Goal: Task Accomplishment & Management: Use online tool/utility

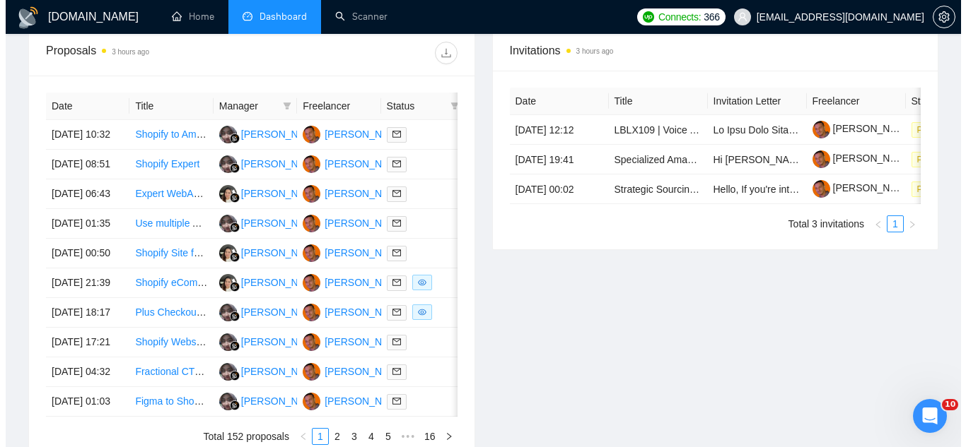
scroll to position [566, 0]
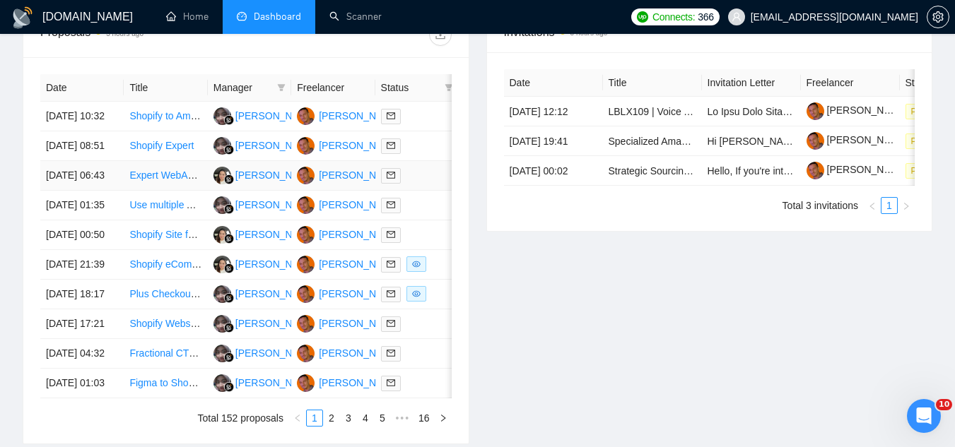
click at [203, 191] on td "Expert WebAR Developer for Custom E-Commerce Product Visualizer" at bounding box center [165, 176] width 83 height 30
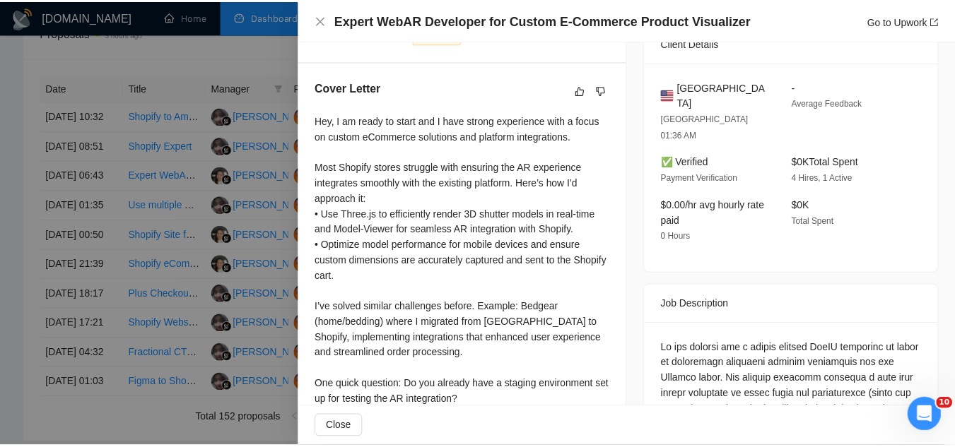
scroll to position [283, 0]
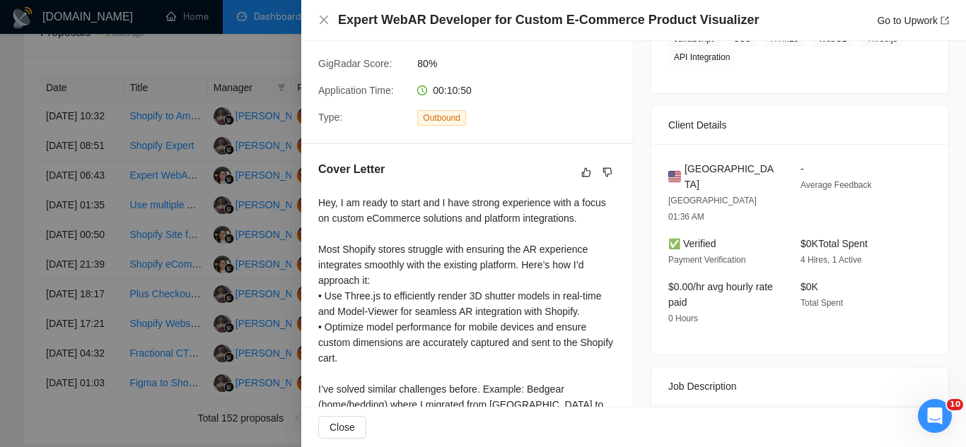
click at [213, 54] on div at bounding box center [483, 223] width 966 height 447
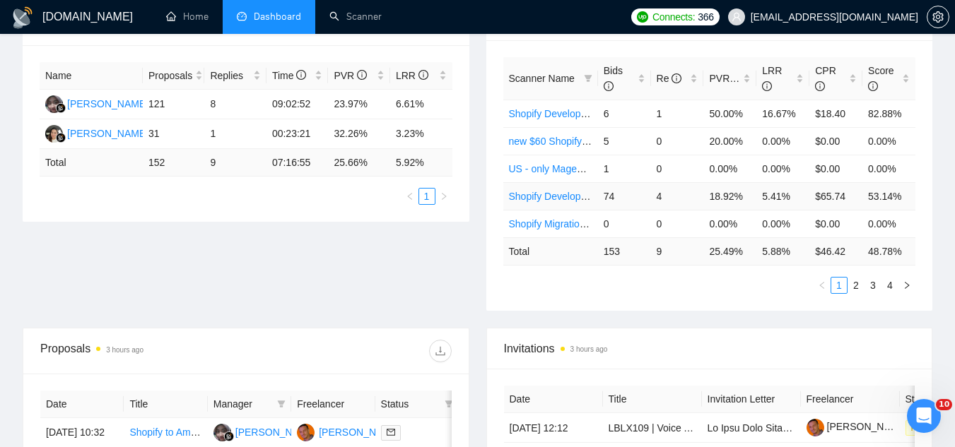
scroll to position [71, 0]
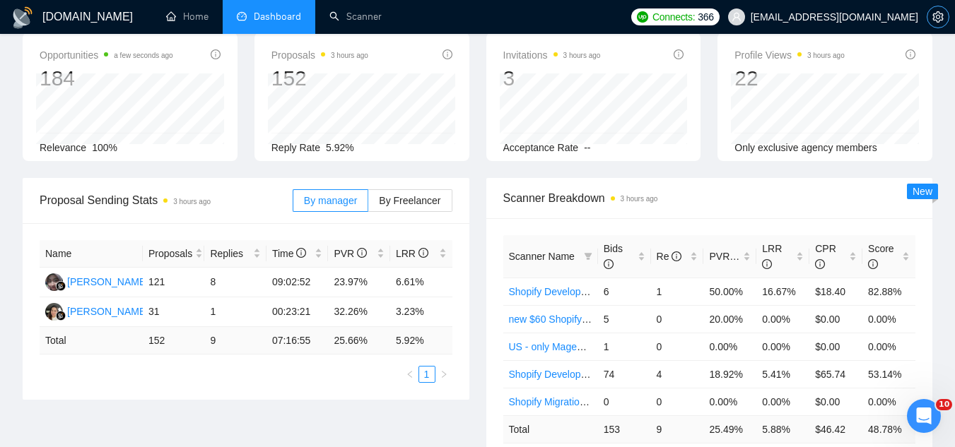
click at [935, 24] on button "button" at bounding box center [938, 17] width 23 height 23
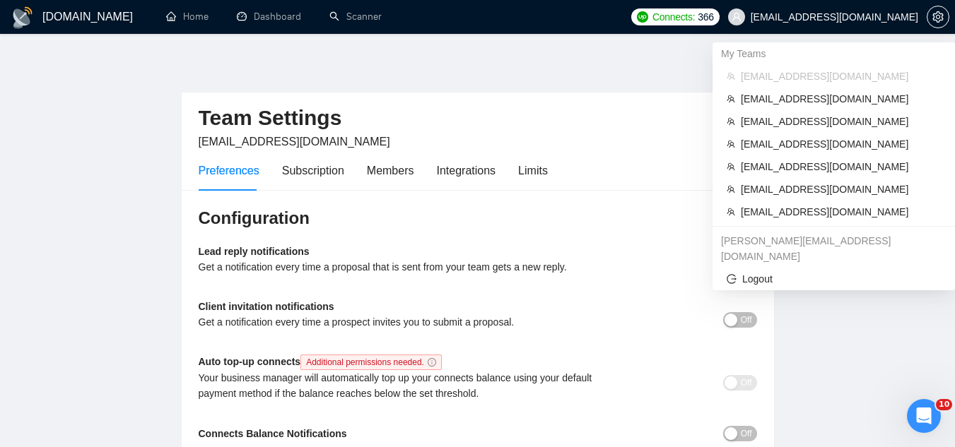
click at [870, 17] on span "[EMAIL_ADDRESS][DOMAIN_NAME]" at bounding box center [835, 17] width 168 height 0
click at [812, 212] on span "[EMAIL_ADDRESS][DOMAIN_NAME]" at bounding box center [841, 212] width 200 height 16
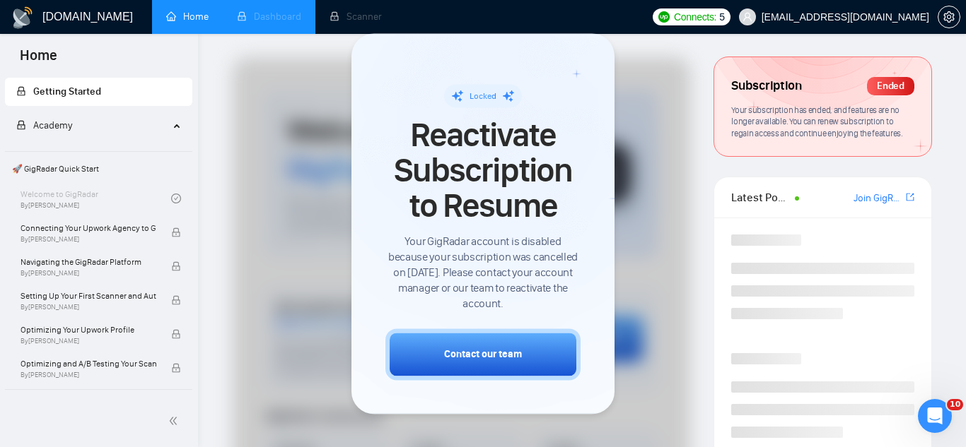
click at [293, 25] on li "Dashboard" at bounding box center [269, 17] width 93 height 34
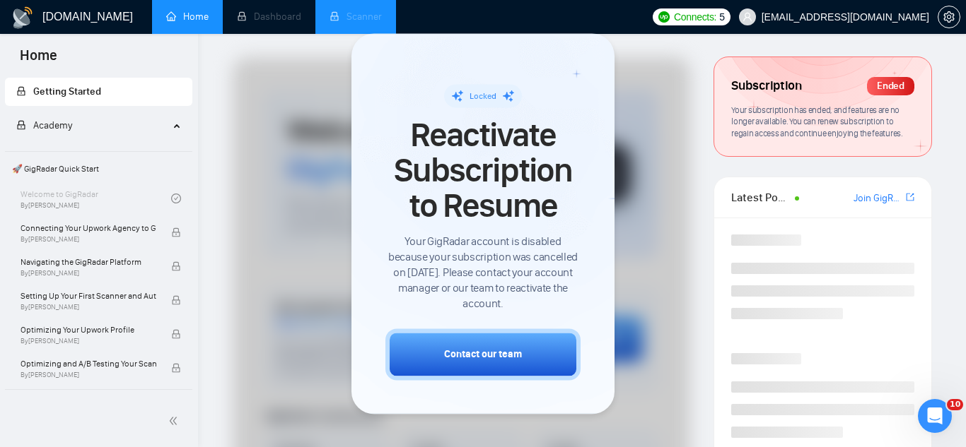
click at [381, 16] on li "Scanner" at bounding box center [355, 17] width 81 height 34
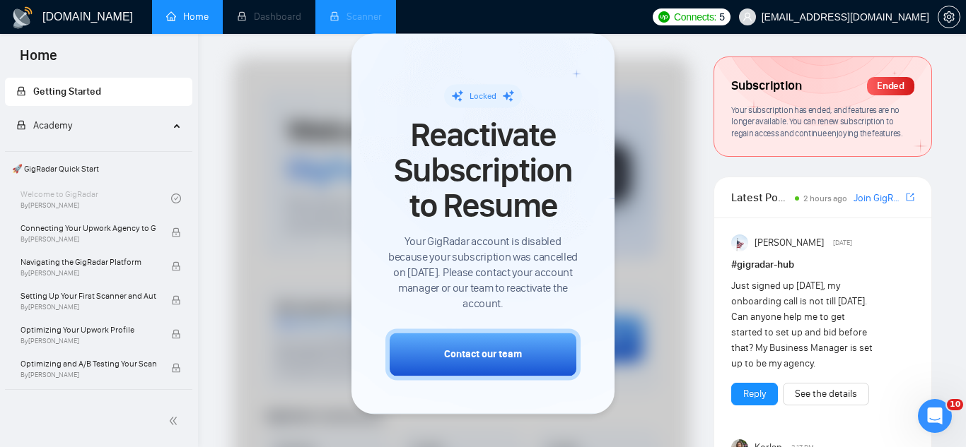
click at [375, 16] on li "Scanner" at bounding box center [355, 17] width 81 height 34
click at [954, 19] on span "setting" at bounding box center [948, 16] width 21 height 11
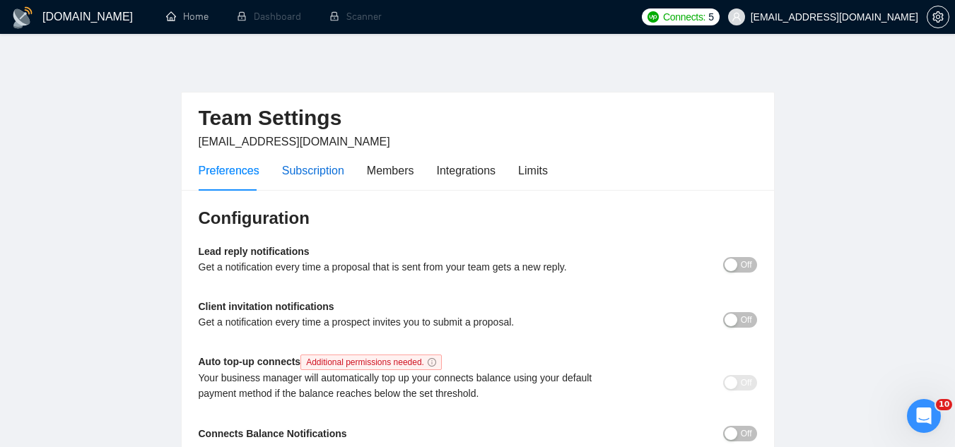
click at [317, 170] on div "Subscription" at bounding box center [313, 171] width 62 height 18
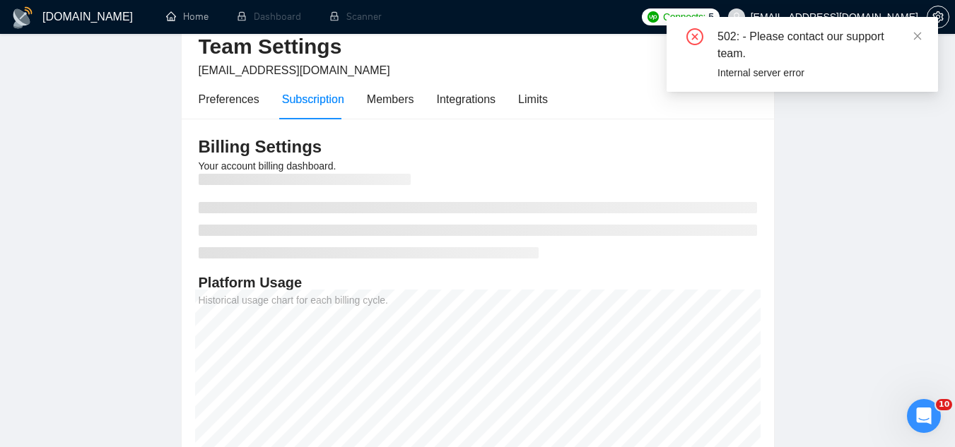
scroll to position [71, 0]
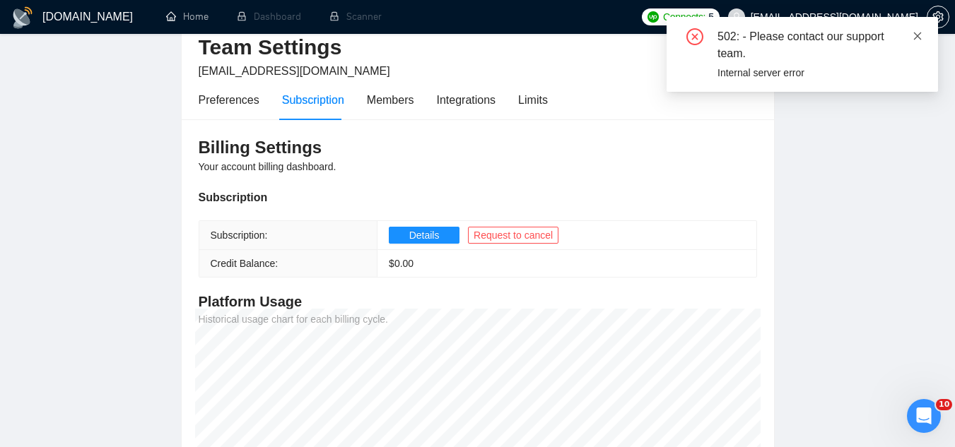
click at [915, 34] on icon "close" at bounding box center [918, 36] width 8 height 8
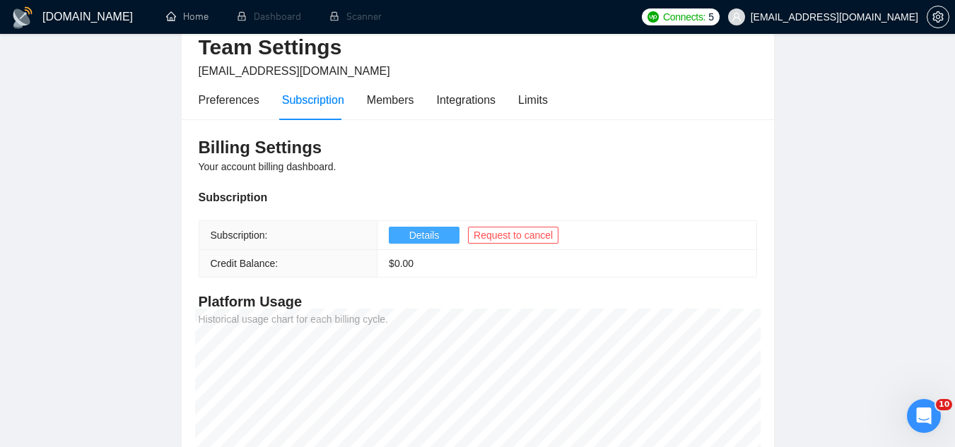
click at [409, 236] on span "Details" at bounding box center [424, 236] width 30 height 16
click at [286, 16] on li "Dashboard" at bounding box center [269, 17] width 93 height 34
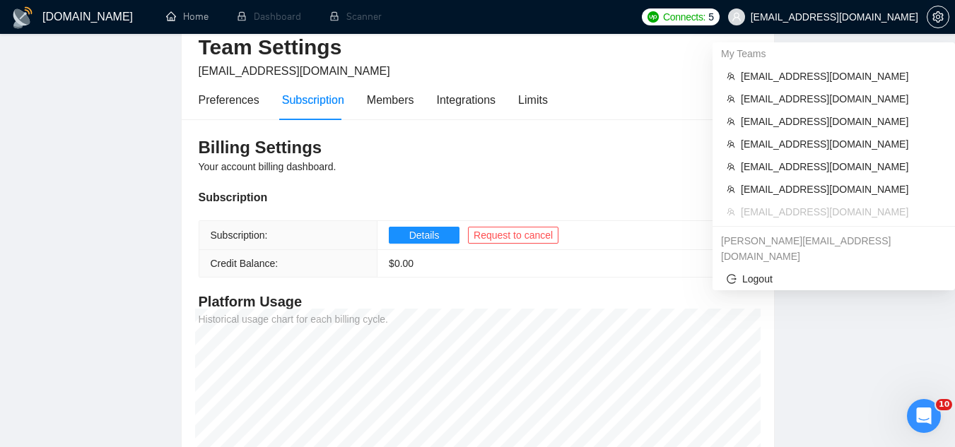
click at [807, 17] on span "[EMAIL_ADDRESS][DOMAIN_NAME]" at bounding box center [835, 17] width 168 height 0
click at [806, 77] on span "[EMAIL_ADDRESS][DOMAIN_NAME]" at bounding box center [841, 77] width 200 height 16
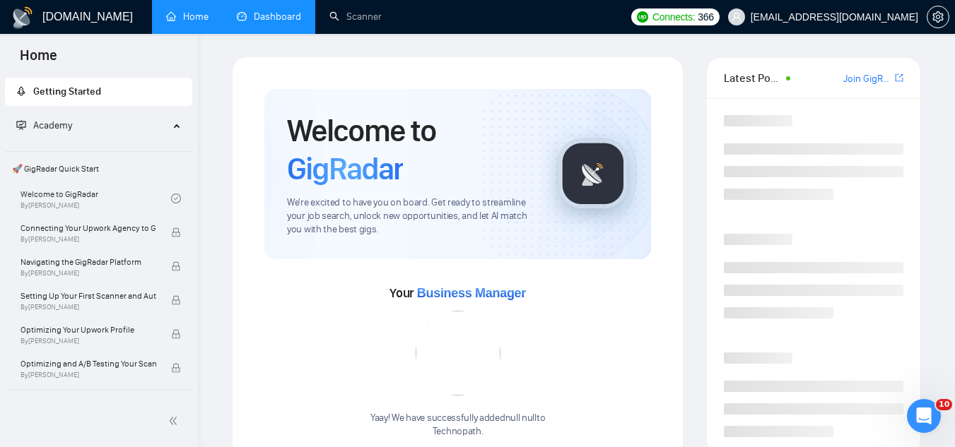
click at [268, 12] on link "Dashboard" at bounding box center [269, 17] width 64 height 12
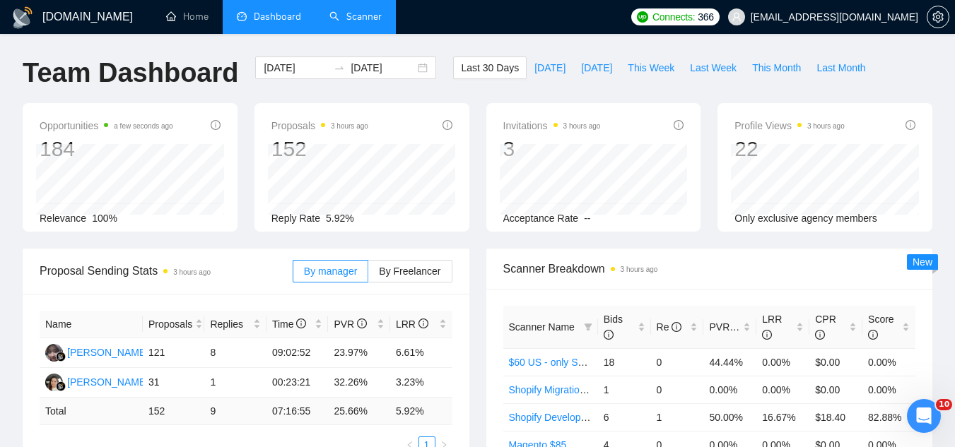
click at [357, 23] on link "Scanner" at bounding box center [355, 17] width 52 height 12
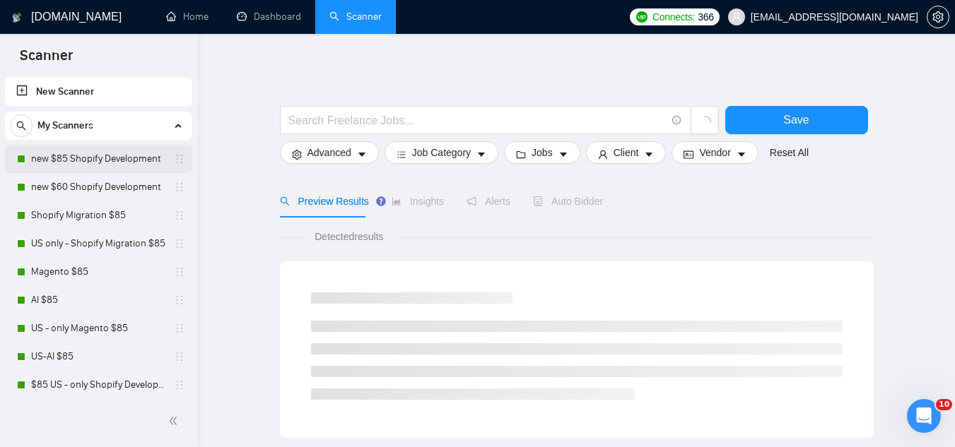
click at [110, 158] on link "new $85 Shopify Development" at bounding box center [98, 159] width 134 height 28
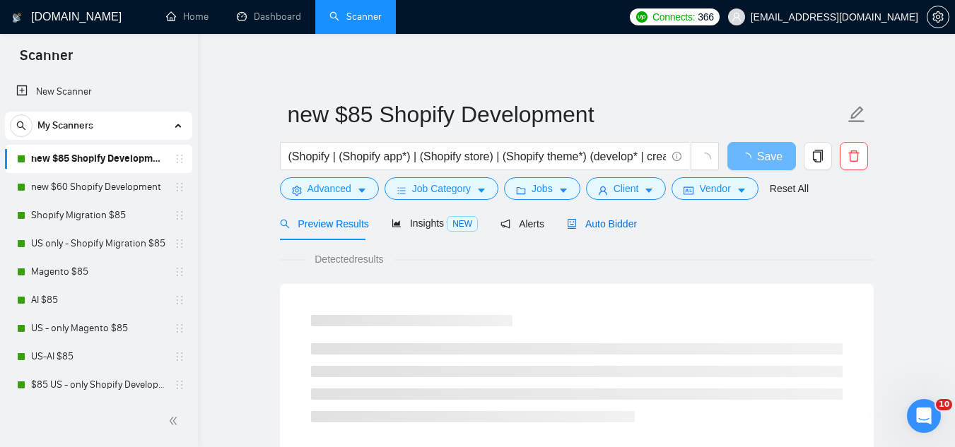
click at [595, 227] on span "Auto Bidder" at bounding box center [602, 223] width 70 height 11
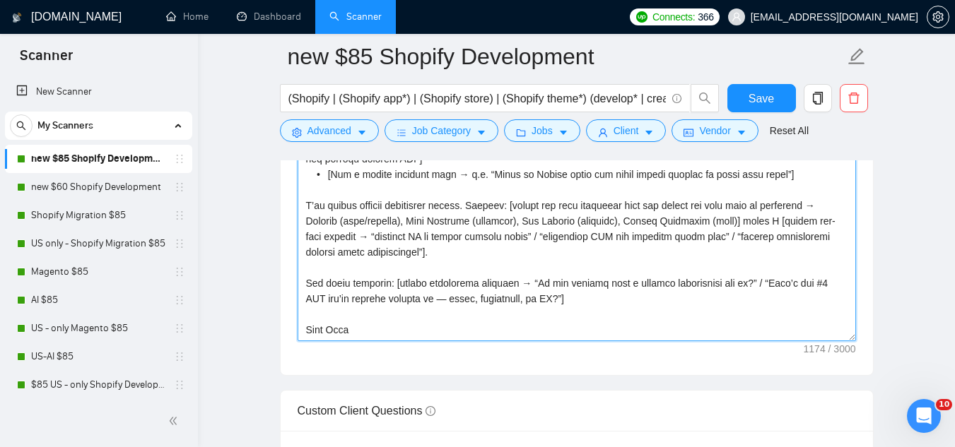
scroll to position [1838, 0]
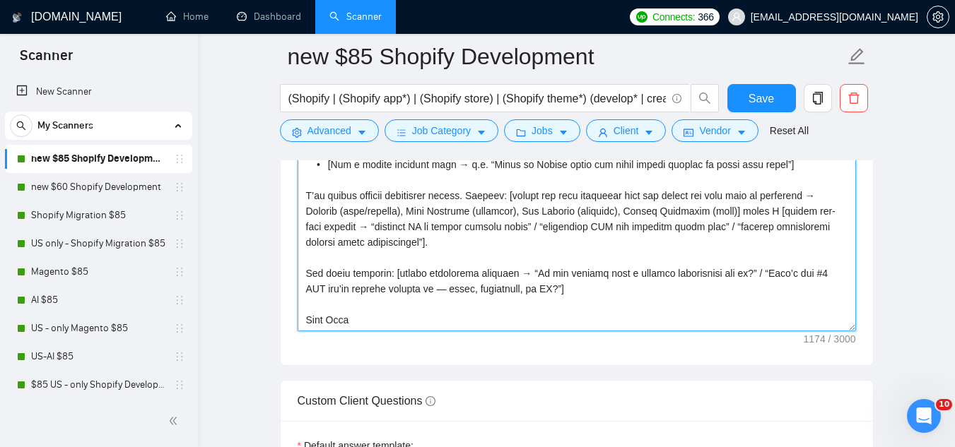
drag, startPoint x: 305, startPoint y: 235, endPoint x: 554, endPoint y: 298, distance: 255.8
click at [554, 298] on textarea "Cover letter template:" at bounding box center [577, 172] width 558 height 318
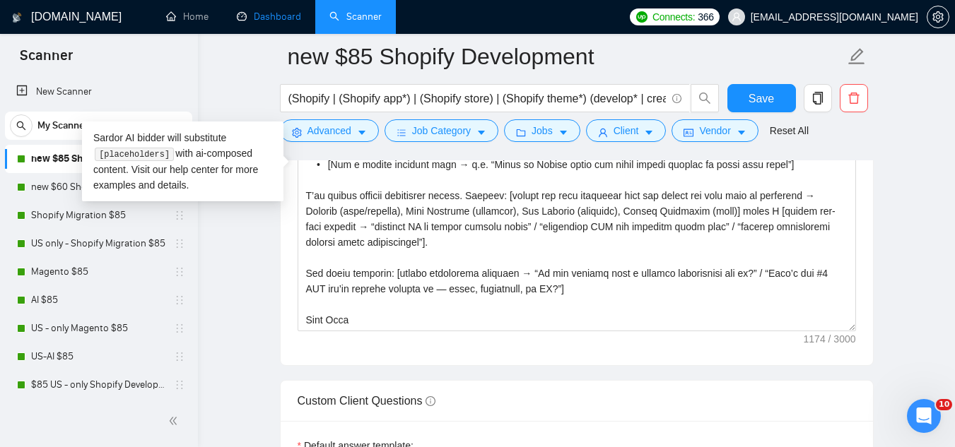
click at [292, 16] on link "Dashboard" at bounding box center [269, 17] width 64 height 12
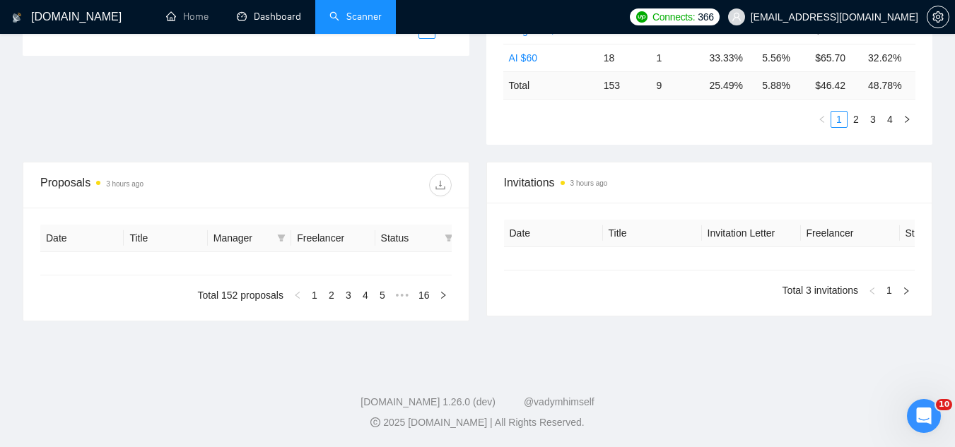
type input "[DATE]"
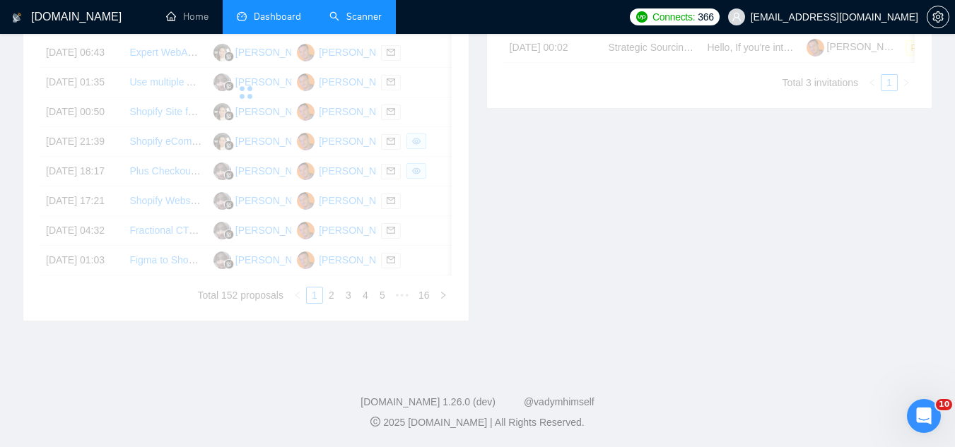
scroll to position [396, 0]
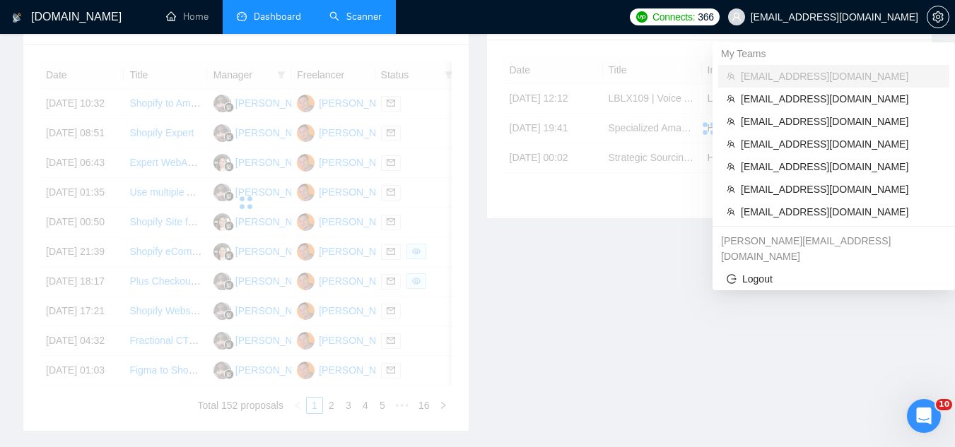
click at [884, 17] on span "[EMAIL_ADDRESS][DOMAIN_NAME]" at bounding box center [835, 17] width 168 height 0
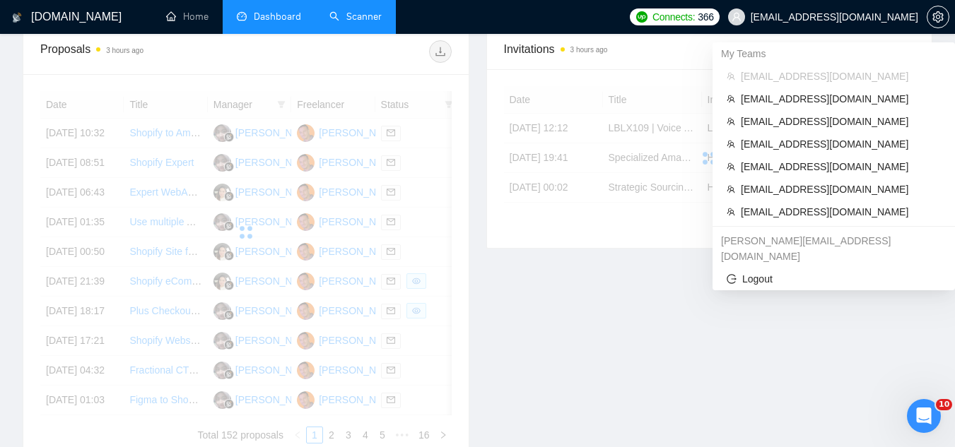
scroll to position [426, 0]
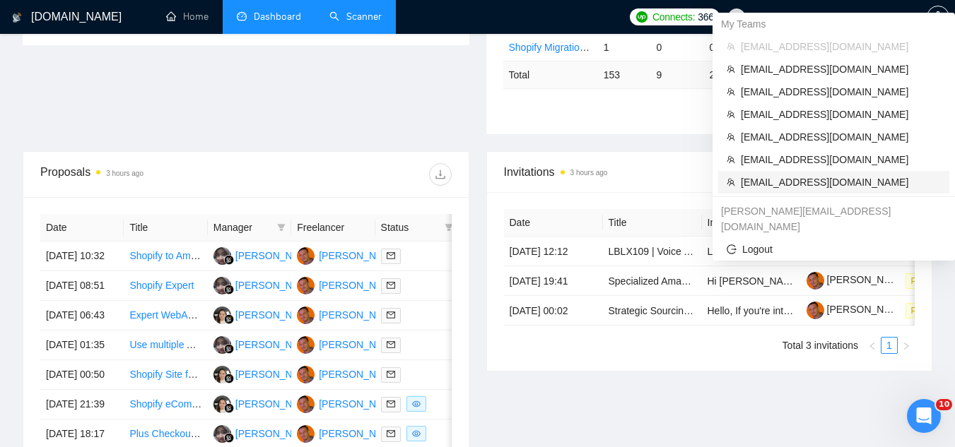
click at [826, 184] on span "[EMAIL_ADDRESS][DOMAIN_NAME]" at bounding box center [841, 183] width 200 height 16
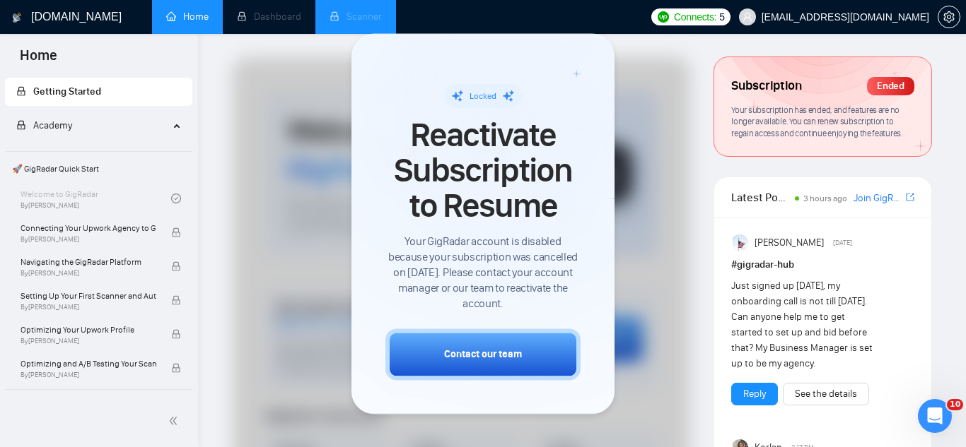
click at [357, 19] on li "Scanner" at bounding box center [355, 17] width 81 height 34
click at [949, 15] on icon "setting" at bounding box center [948, 16] width 11 height 11
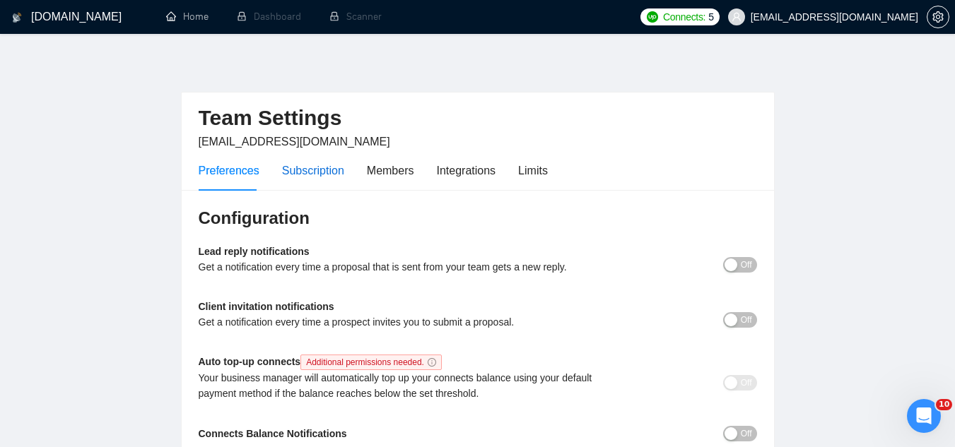
click at [327, 172] on div "Subscription" at bounding box center [313, 171] width 62 height 18
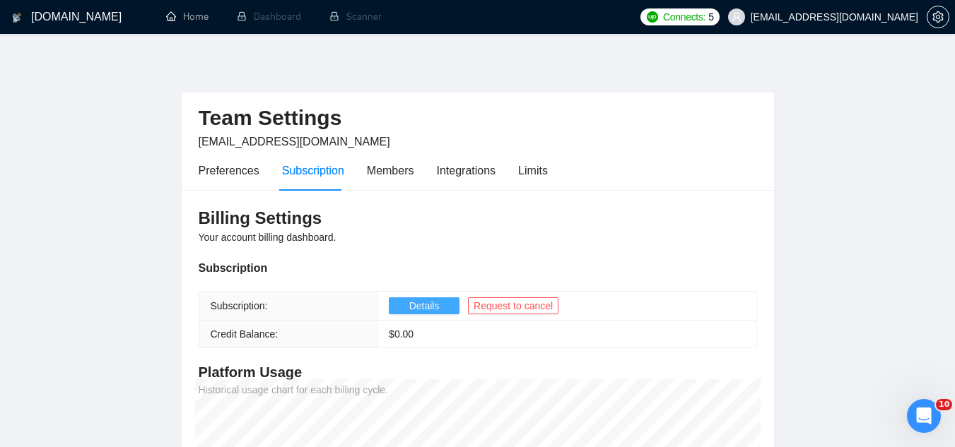
click at [434, 305] on span "Details" at bounding box center [424, 306] width 30 height 16
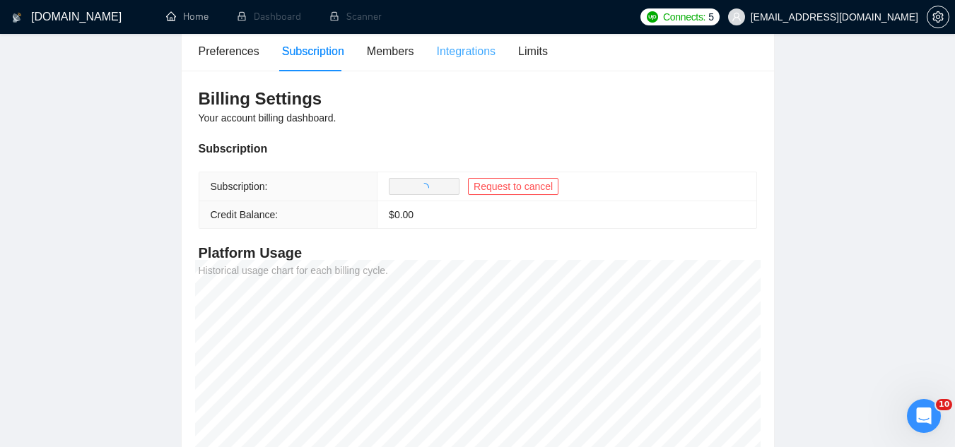
scroll to position [141, 0]
